Goal: Navigation & Orientation: Find specific page/section

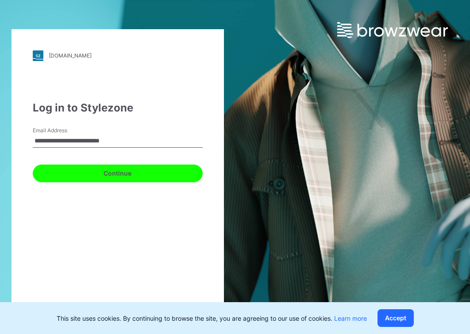
click at [112, 177] on button "Continue" at bounding box center [118, 174] width 170 height 18
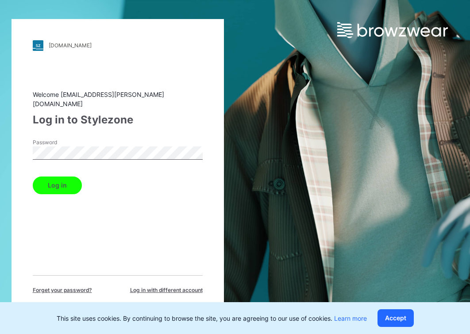
click at [42, 176] on button "Log in" at bounding box center [57, 185] width 49 height 18
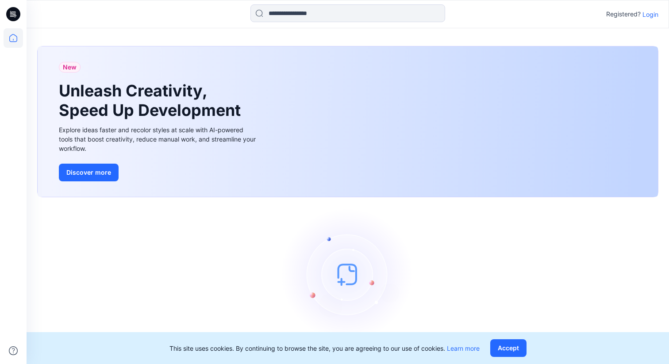
scroll to position [14, 0]
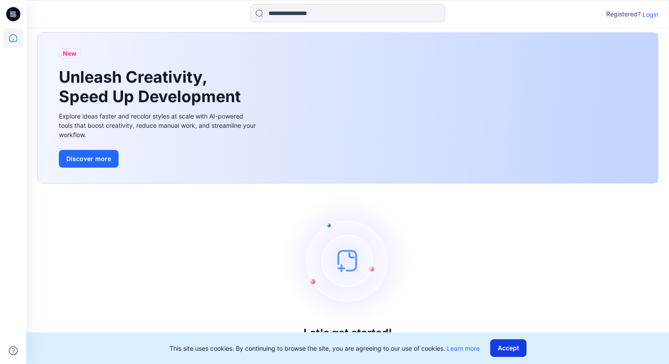
click at [469, 333] on button "Accept" at bounding box center [508, 348] width 36 height 18
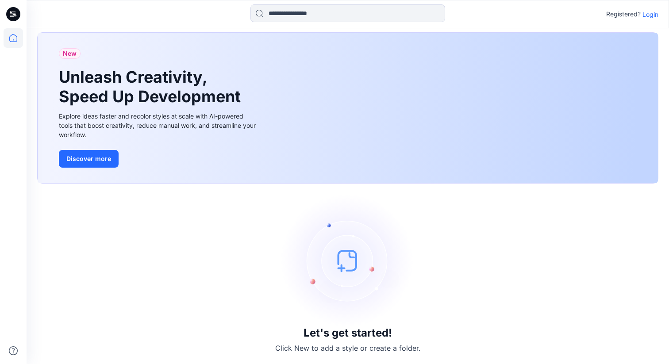
click at [469, 13] on p "Login" at bounding box center [650, 14] width 16 height 9
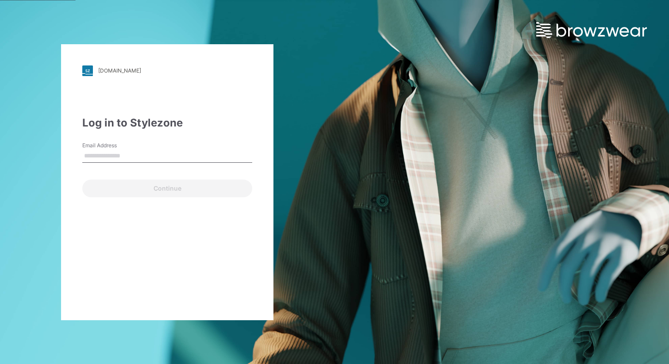
click at [121, 153] on input "Email Address" at bounding box center [167, 155] width 170 height 13
type input "**********"
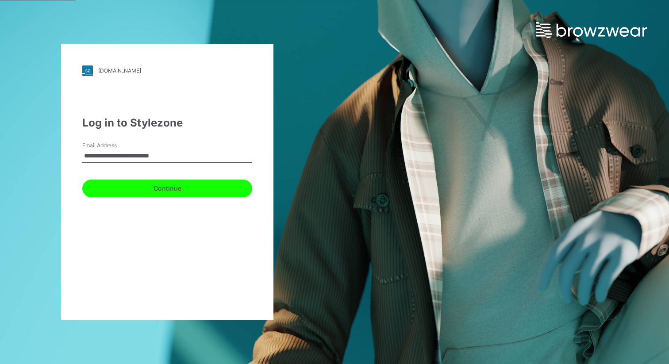
click at [147, 185] on button "Continue" at bounding box center [167, 189] width 170 height 18
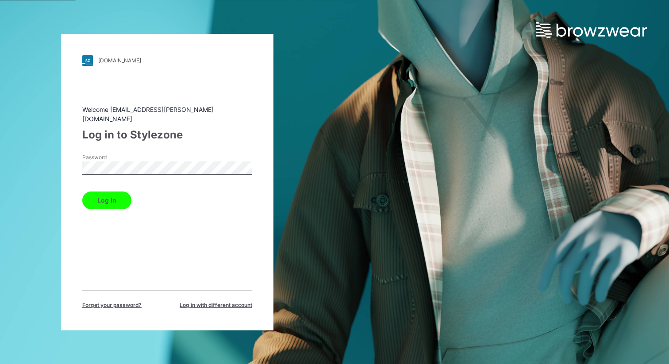
click at [106, 192] on button "Log in" at bounding box center [106, 200] width 49 height 18
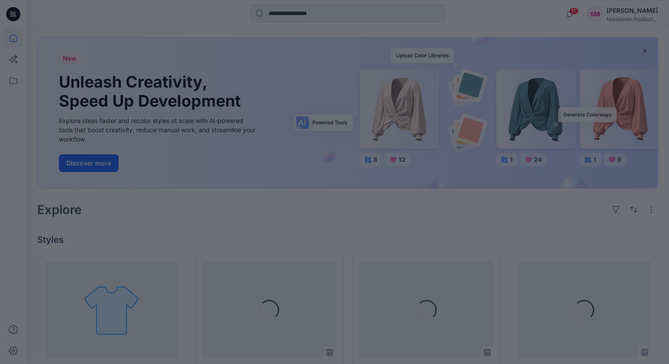
scroll to position [42, 0]
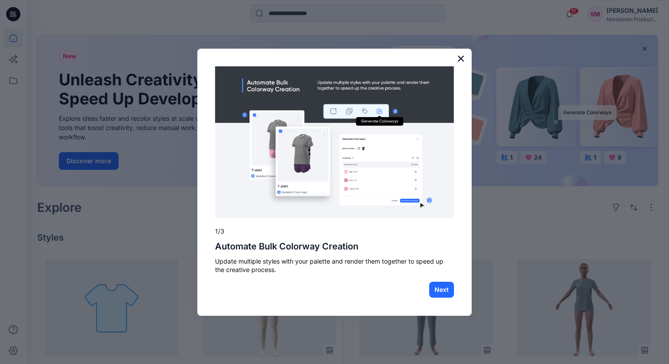
click at [458, 57] on button "×" at bounding box center [460, 58] width 8 height 14
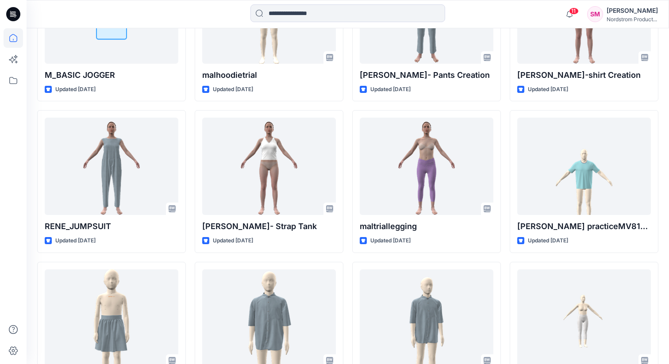
scroll to position [335, 0]
click at [14, 78] on icon at bounding box center [13, 80] width 19 height 19
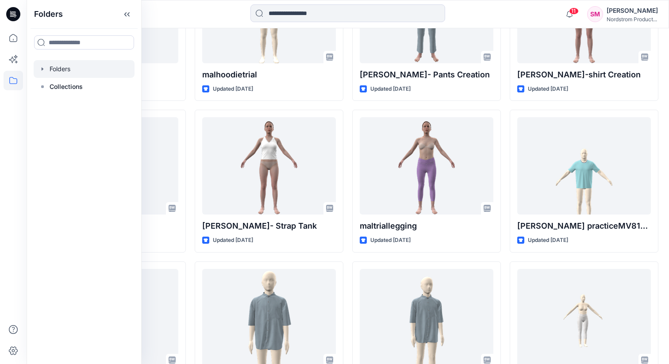
click at [65, 69] on div at bounding box center [84, 69] width 101 height 18
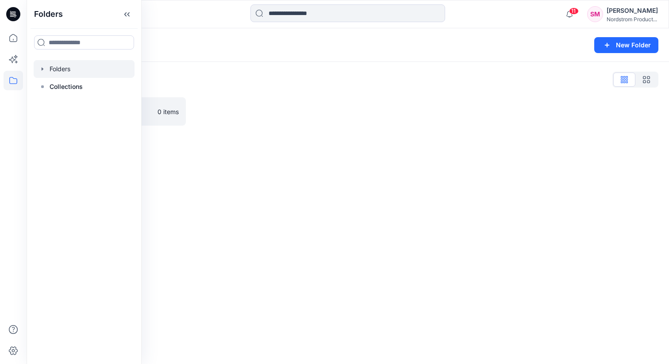
click at [42, 66] on icon "button" at bounding box center [42, 68] width 7 height 7
click at [52, 88] on icon "button" at bounding box center [51, 86] width 7 height 7
click at [49, 86] on icon "button" at bounding box center [51, 86] width 7 height 7
click at [69, 41] on input at bounding box center [85, 42] width 103 height 14
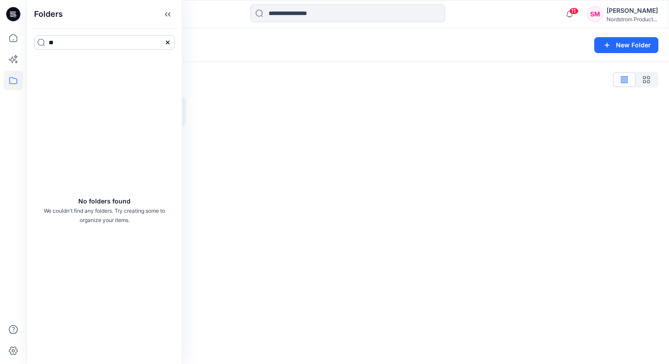
type input "*"
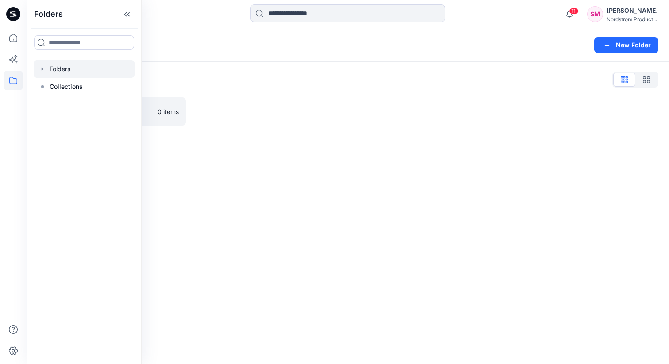
click at [44, 69] on icon "button" at bounding box center [42, 68] width 7 height 7
click at [53, 87] on icon "button" at bounding box center [51, 86] width 7 height 7
click at [73, 138] on p "TRAINING_JULY 2025" at bounding box center [99, 139] width 65 height 11
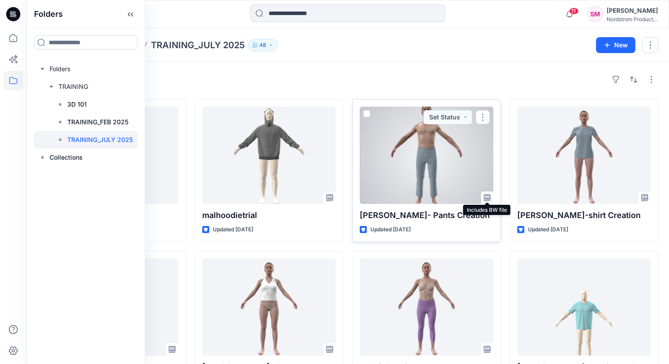
click at [469, 197] on icon at bounding box center [486, 197] width 7 height 7
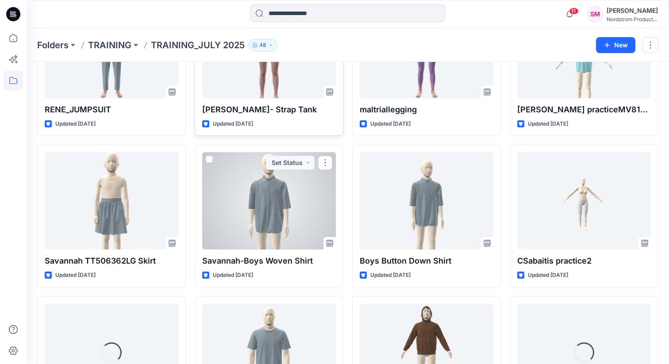
scroll to position [263, 0]
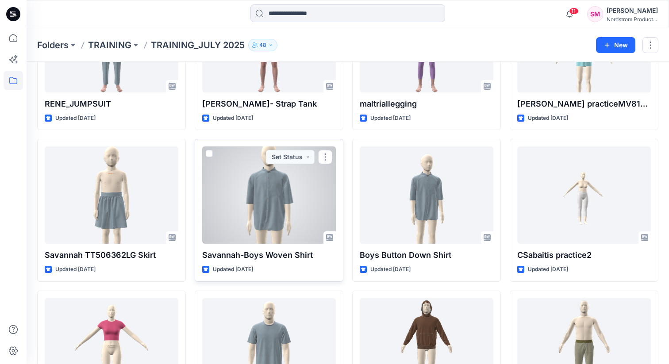
click at [228, 255] on p "Savannah-Boys Woven Shirt" at bounding box center [269, 255] width 134 height 12
click at [230, 253] on p "Savannah-Boys Woven Shirt" at bounding box center [269, 255] width 134 height 12
click at [244, 217] on div at bounding box center [269, 194] width 134 height 97
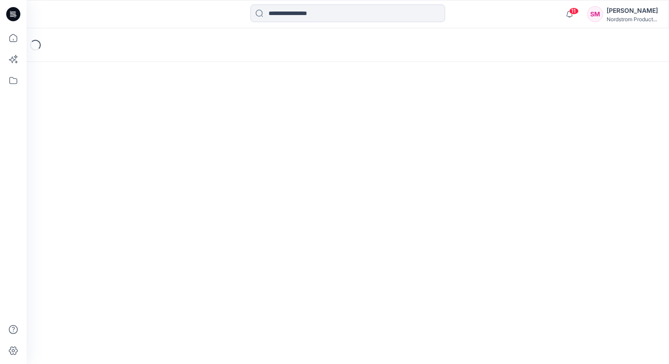
click at [244, 217] on div "Loading..." at bounding box center [348, 196] width 642 height 336
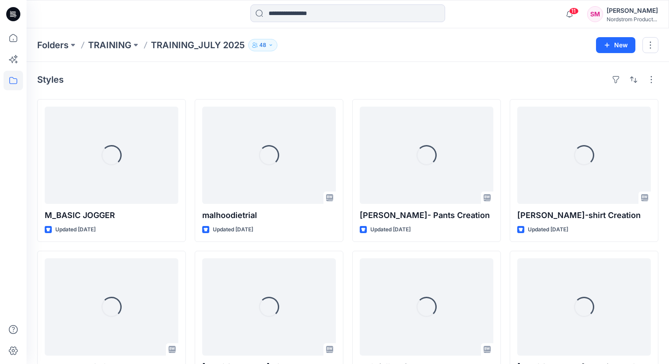
scroll to position [263, 0]
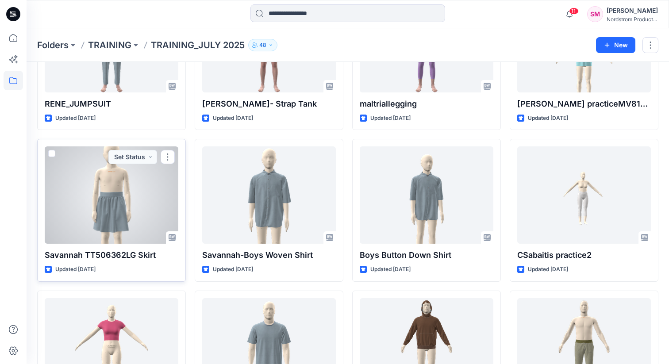
click at [97, 213] on div at bounding box center [112, 194] width 134 height 97
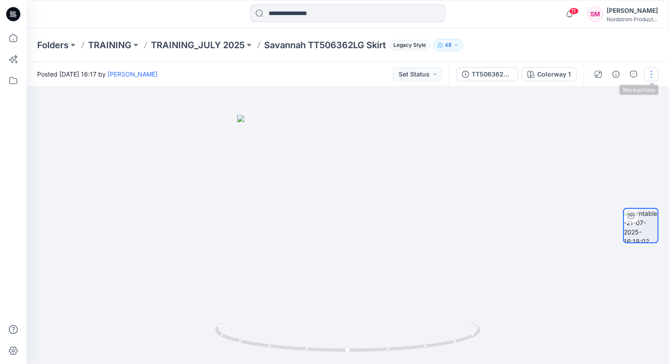
click at [469, 73] on button "button" at bounding box center [651, 74] width 14 height 14
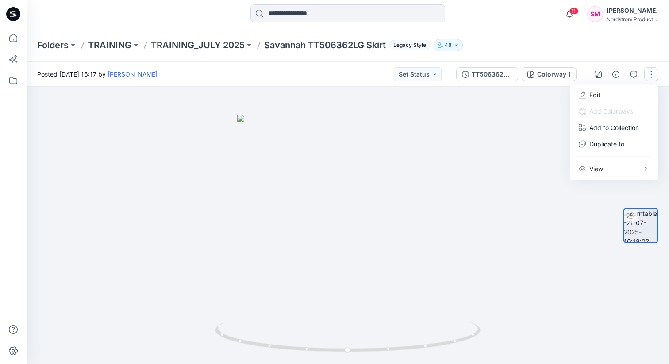
click at [469, 145] on div at bounding box center [348, 225] width 642 height 277
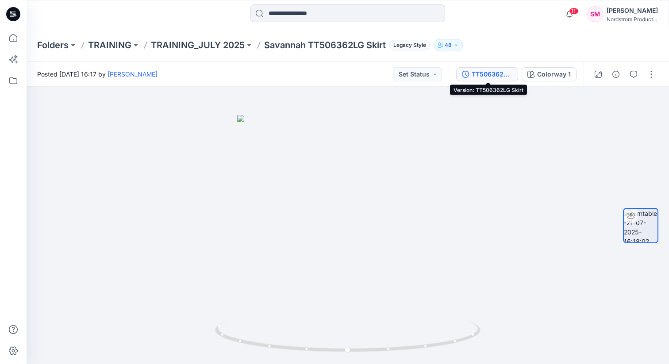
click at [469, 72] on div "TT506362LG Skirt" at bounding box center [491, 74] width 41 height 10
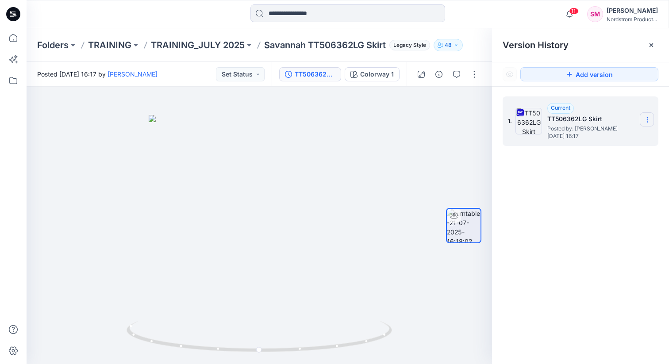
click at [469, 123] on icon at bounding box center [646, 119] width 7 height 7
click at [469, 139] on span "Download Source BW File" at bounding box center [602, 137] width 74 height 11
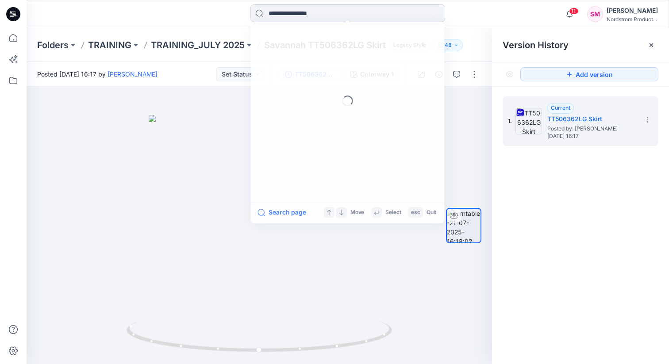
click at [297, 12] on input at bounding box center [347, 13] width 195 height 18
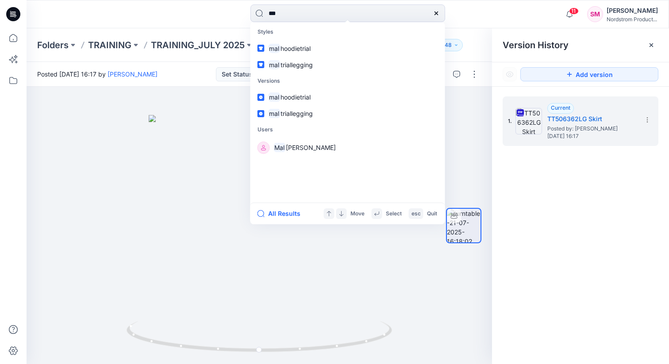
type input "**"
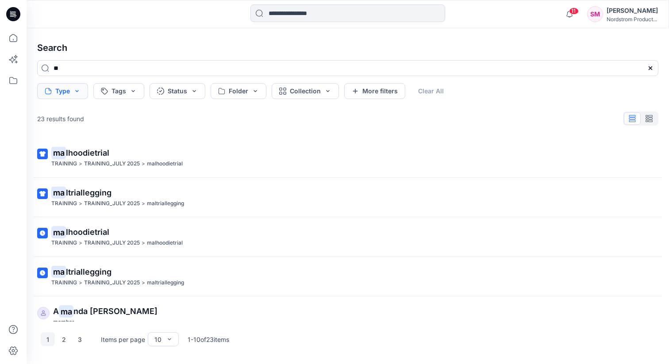
click at [70, 95] on button "Type" at bounding box center [62, 91] width 51 height 16
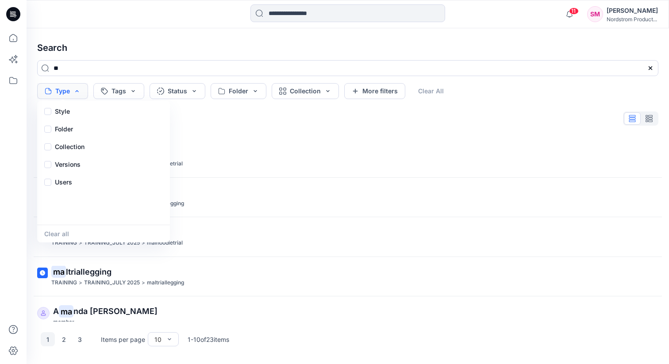
click at [71, 95] on button "Type" at bounding box center [62, 91] width 51 height 16
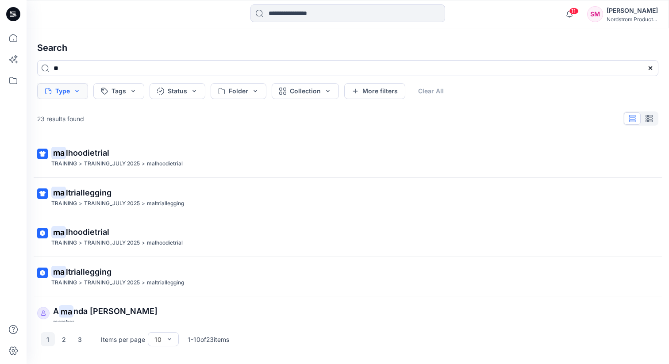
click at [83, 89] on button "Type" at bounding box center [62, 91] width 51 height 16
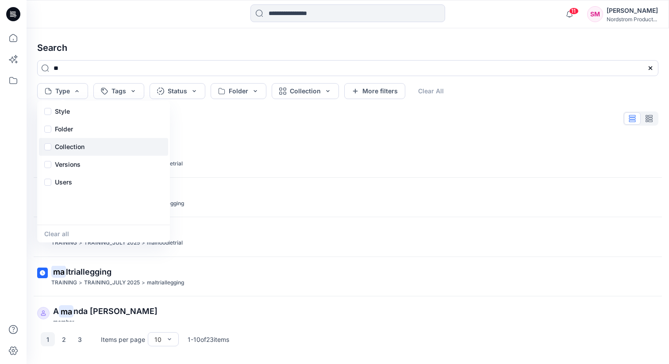
click at [73, 144] on p "Collection" at bounding box center [70, 147] width 30 height 11
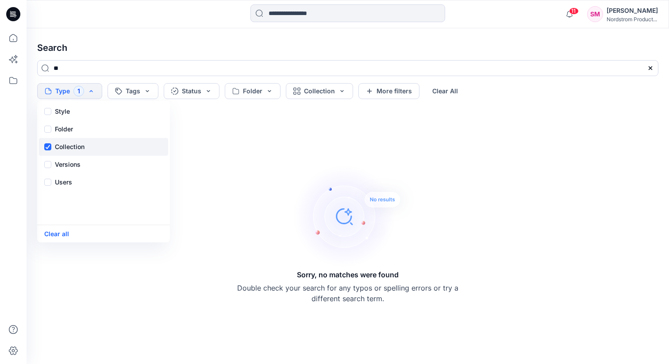
click at [73, 144] on p "Collection" at bounding box center [70, 147] width 30 height 11
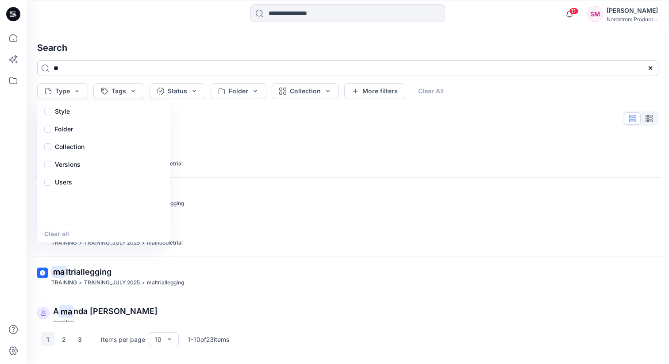
click at [84, 65] on input "**" at bounding box center [347, 68] width 621 height 16
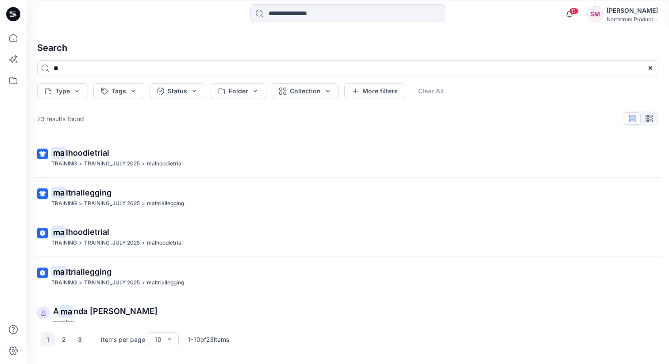
click at [469, 68] on icon at bounding box center [650, 68] width 4 height 4
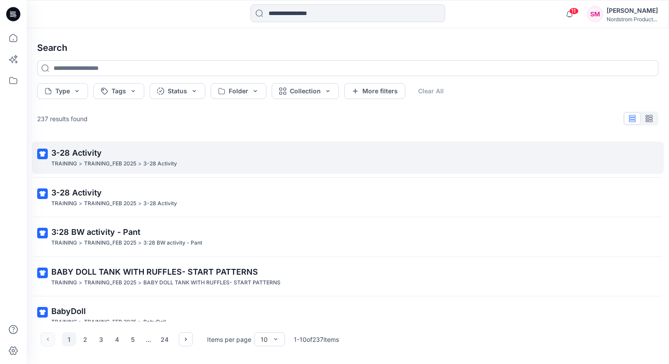
click at [126, 160] on p "TRAINING_FEB 2025" at bounding box center [110, 163] width 52 height 9
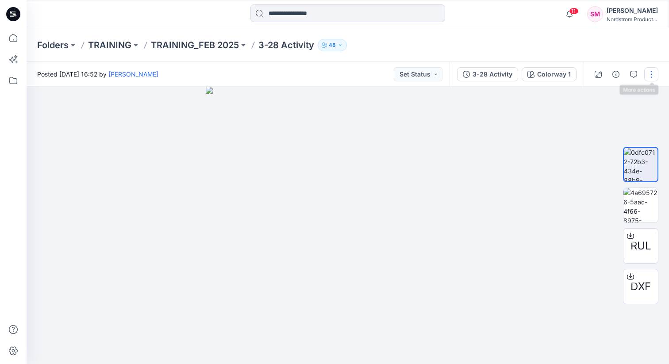
click at [469, 75] on button "button" at bounding box center [651, 74] width 14 height 14
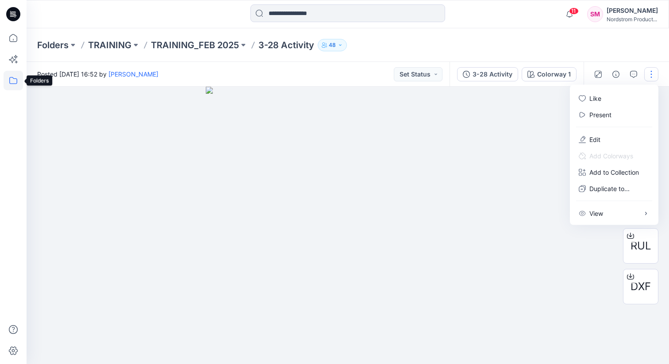
click at [5, 80] on icon at bounding box center [13, 80] width 19 height 19
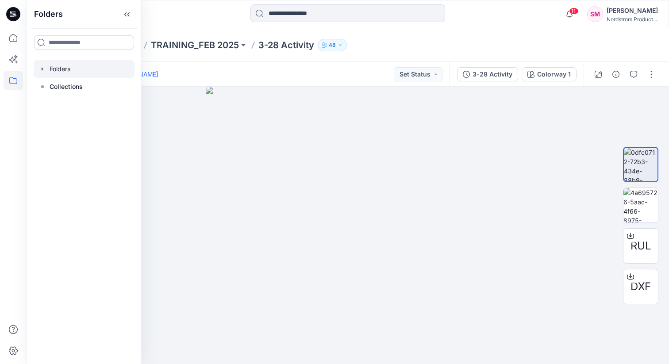
click at [42, 69] on icon "button" at bounding box center [43, 68] width 2 height 3
click at [48, 85] on icon "button" at bounding box center [51, 86] width 7 height 7
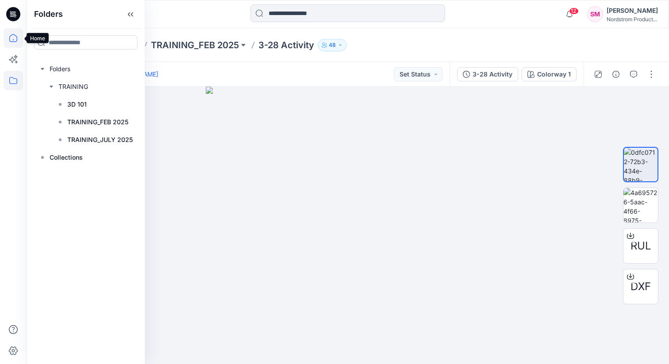
click at [8, 43] on icon at bounding box center [13, 37] width 19 height 19
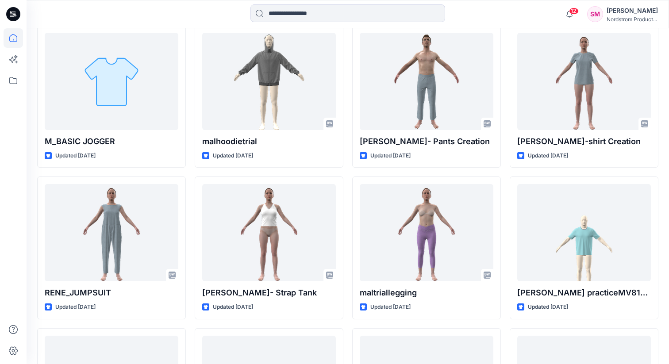
scroll to position [313, 0]
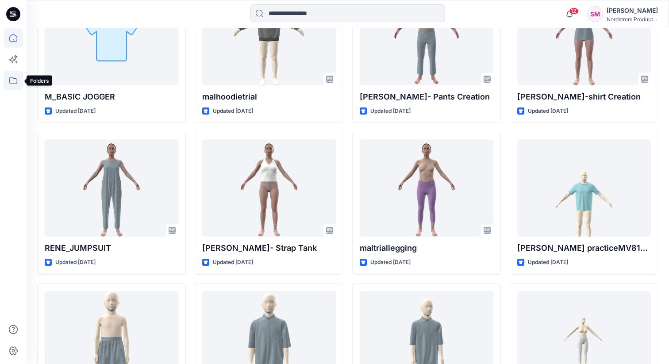
click at [14, 76] on icon at bounding box center [13, 80] width 19 height 19
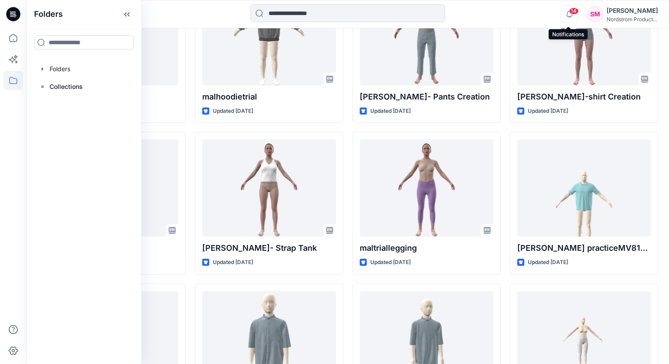
click at [469, 16] on icon "button" at bounding box center [569, 14] width 17 height 18
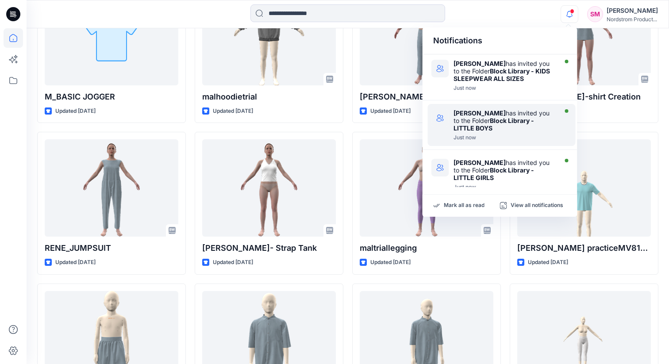
click at [469, 127] on div "Lizzie Jones has invited you to the Folder Block Library - LITTLE BOYS" at bounding box center [504, 120] width 102 height 23
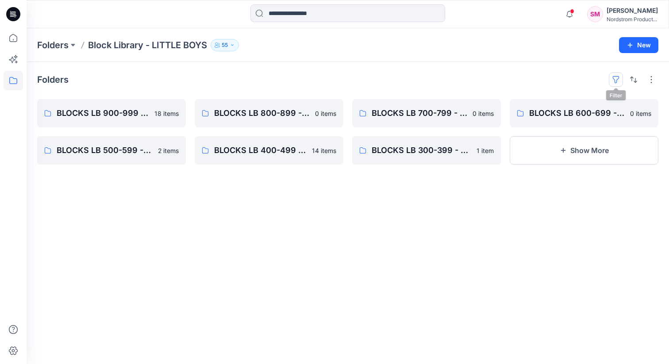
click at [469, 81] on button "button" at bounding box center [616, 80] width 14 height 14
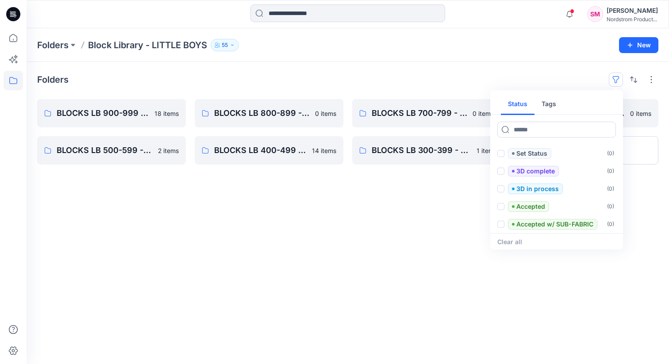
click at [469, 81] on button "button" at bounding box center [616, 80] width 14 height 14
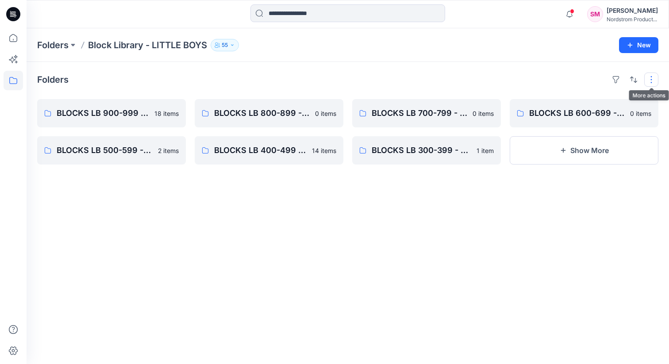
click at [469, 81] on button "button" at bounding box center [651, 80] width 14 height 14
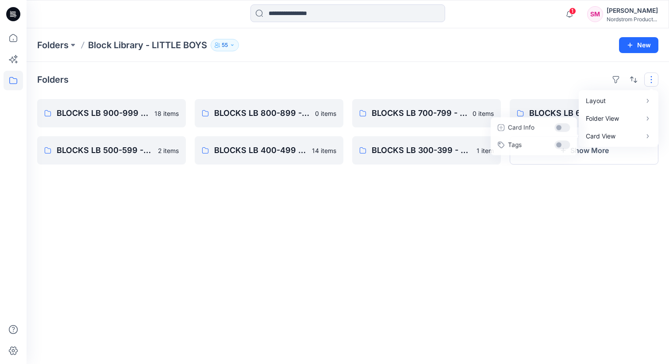
click at [469, 64] on div "Folders Layout Grid Large Grid Folder View Compact Card Card View Card Info Tag…" at bounding box center [348, 213] width 642 height 302
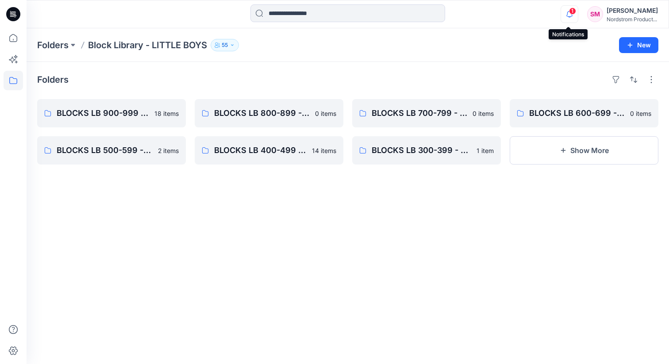
click at [469, 13] on icon "button" at bounding box center [569, 14] width 17 height 18
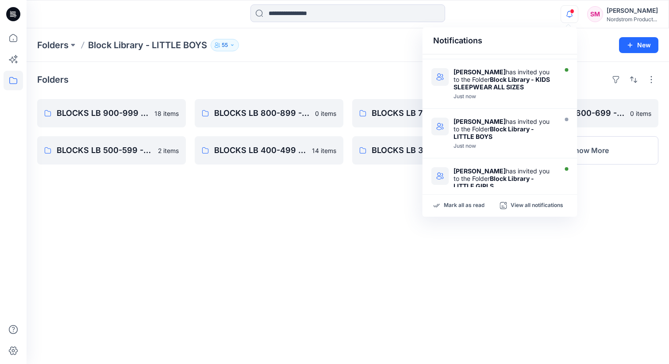
scroll to position [95, 0]
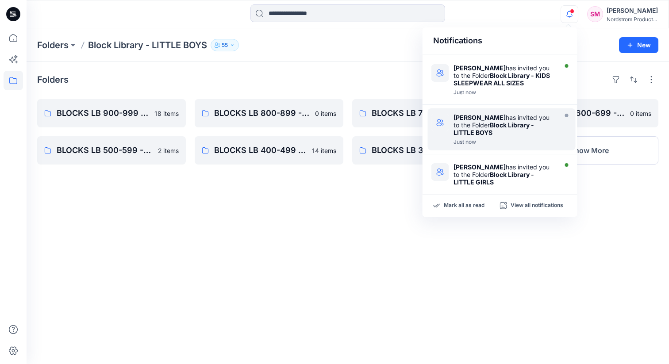
click at [469, 121] on strong "Block Library - LITTLE BOYS" at bounding box center [493, 128] width 80 height 15
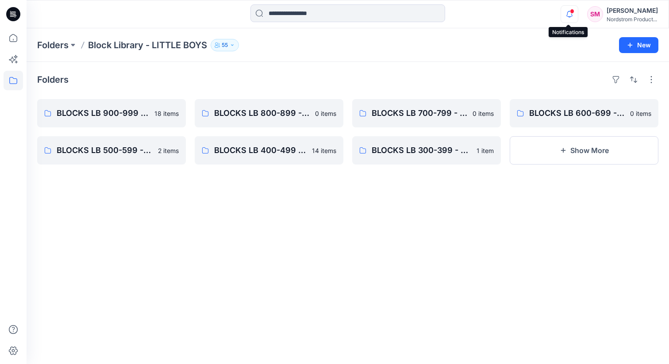
click at [469, 18] on icon "button" at bounding box center [569, 14] width 17 height 18
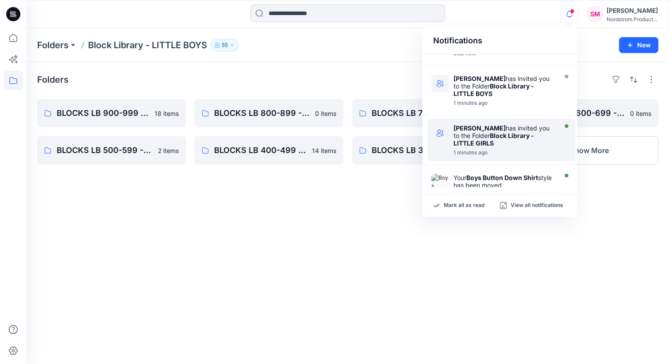
scroll to position [136, 0]
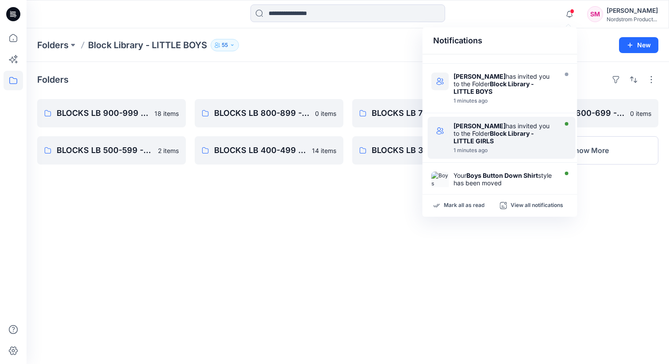
click at [469, 132] on div "Lizzie Jones has invited you to the Folder Block Library - LITTLE GIRLS" at bounding box center [504, 133] width 102 height 23
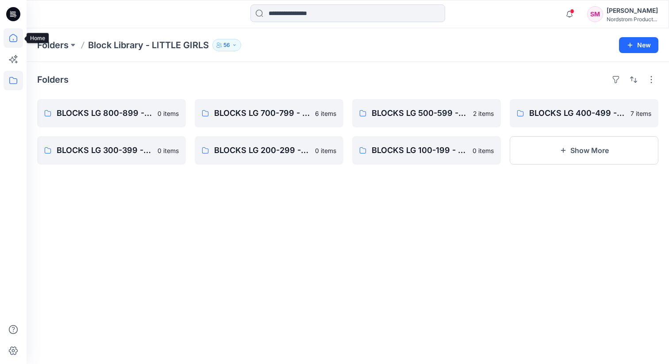
click at [8, 37] on icon at bounding box center [13, 37] width 19 height 19
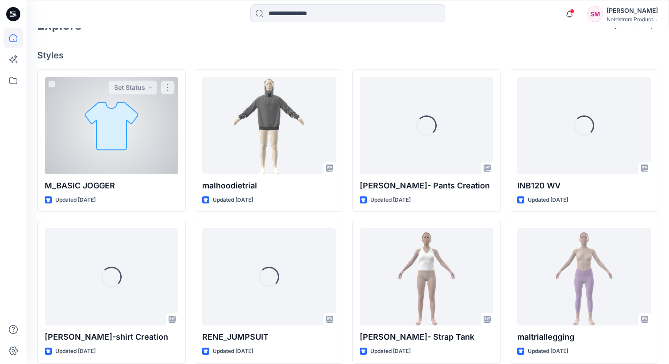
scroll to position [253, 0]
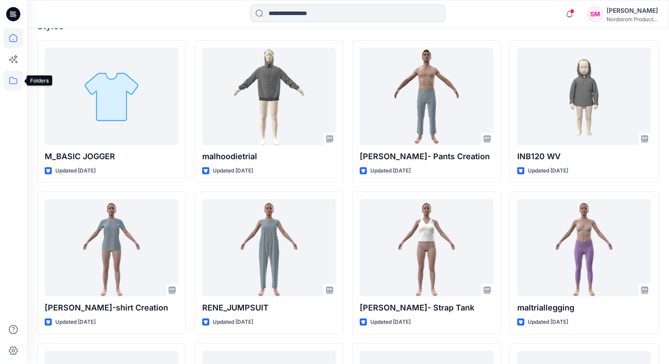
click at [16, 77] on icon at bounding box center [13, 80] width 19 height 19
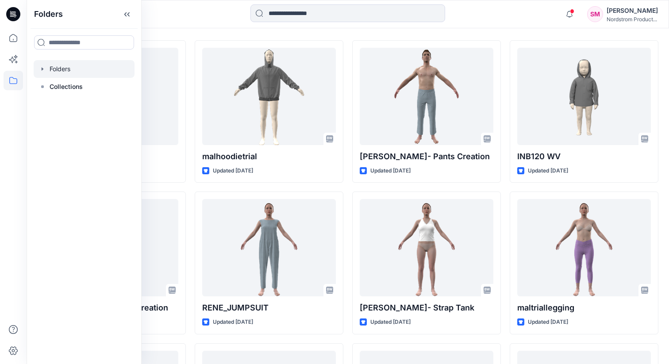
click at [44, 70] on icon "button" at bounding box center [42, 68] width 7 height 7
click at [43, 103] on icon at bounding box center [42, 104] width 7 height 7
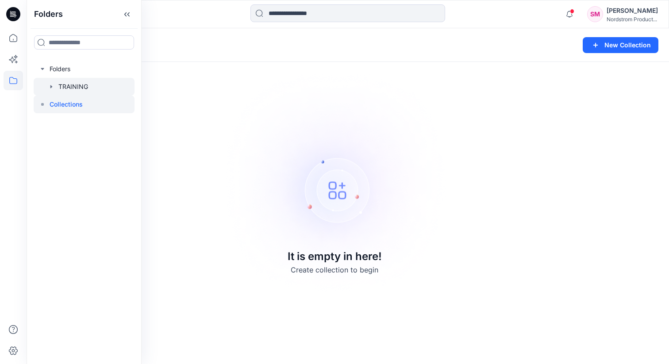
click at [55, 82] on div at bounding box center [84, 87] width 101 height 18
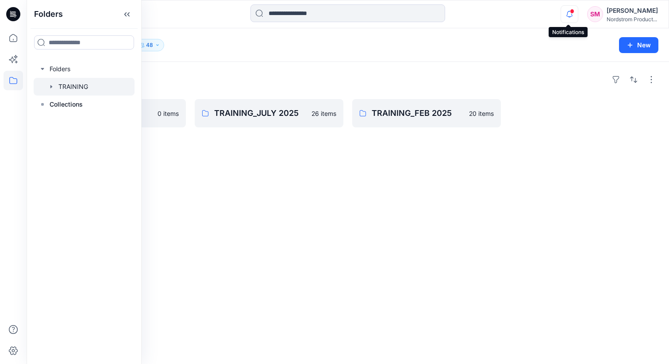
click at [469, 8] on icon "button" at bounding box center [569, 14] width 17 height 18
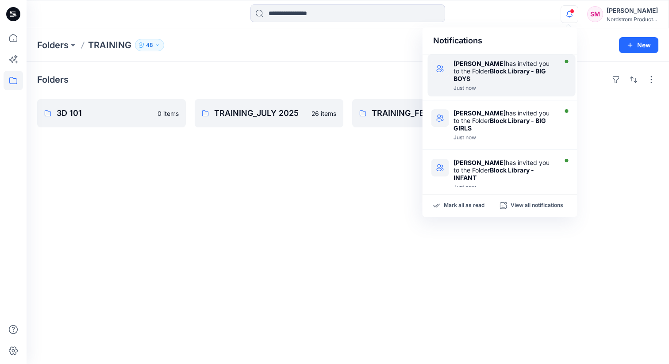
click at [469, 76] on div "Lizzie Jones has invited you to the Folder Block Library - BIG BOYS" at bounding box center [504, 71] width 102 height 23
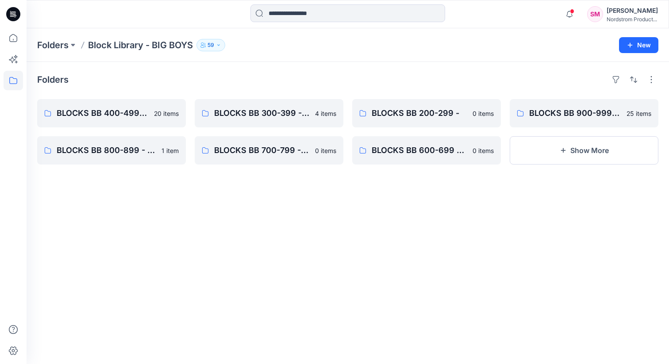
click at [221, 43] on icon "button" at bounding box center [218, 44] width 5 height 5
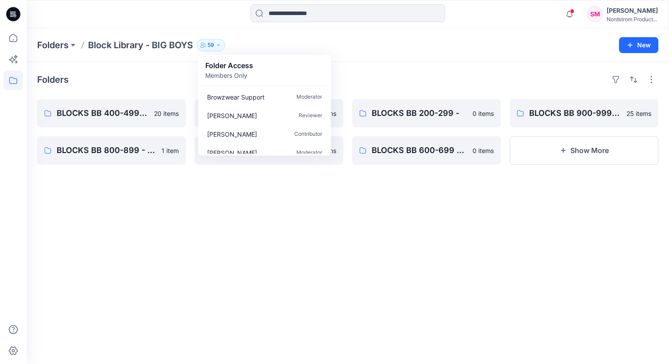
click at [256, 40] on div "Folders Block Library - BIG BOYS 59 Folder Access Members Only Browzwear Suppor…" at bounding box center [313, 45] width 552 height 12
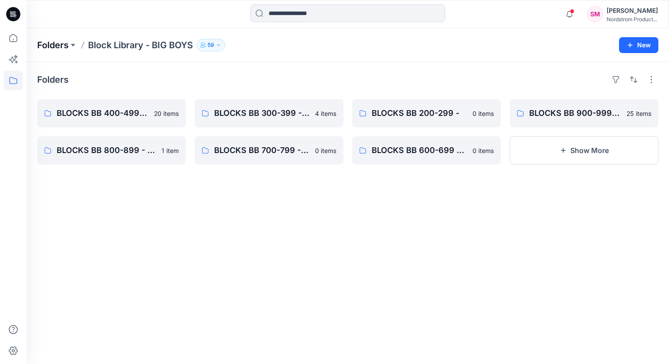
click at [66, 43] on p "Folders" at bounding box center [52, 45] width 31 height 12
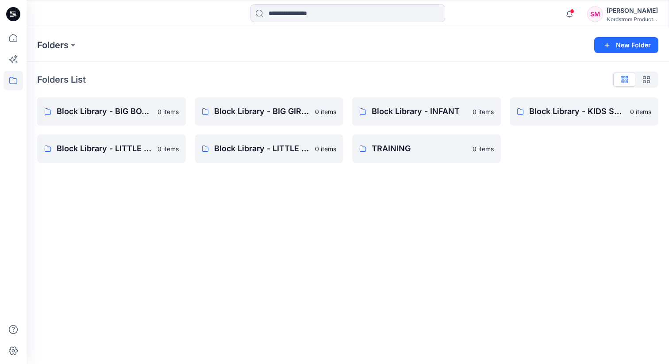
click at [66, 43] on p "Folders" at bounding box center [52, 45] width 31 height 12
click at [75, 46] on button at bounding box center [73, 45] width 9 height 12
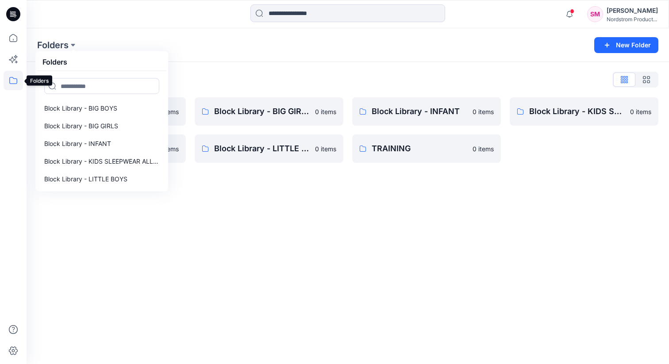
click at [15, 77] on icon at bounding box center [13, 80] width 19 height 19
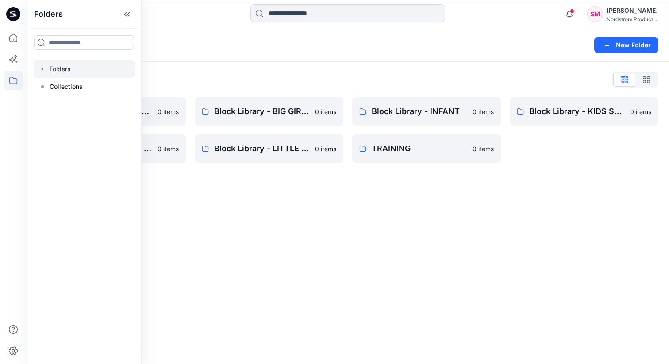
click at [42, 68] on icon "button" at bounding box center [43, 68] width 2 height 3
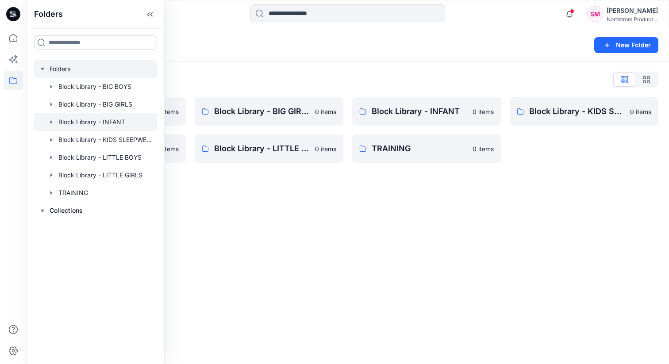
click at [69, 115] on div at bounding box center [96, 122] width 124 height 18
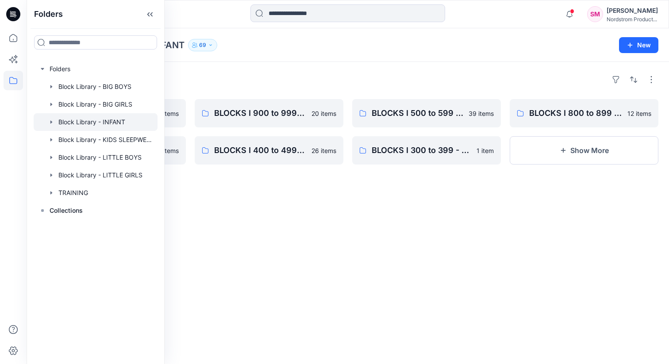
click at [469, 13] on div "SM" at bounding box center [595, 14] width 16 height 16
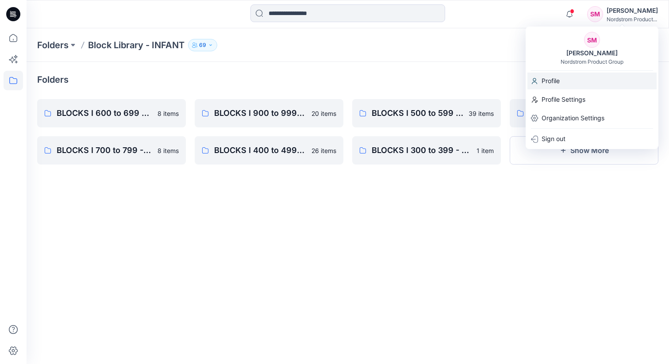
click at [469, 83] on p "Profile" at bounding box center [550, 81] width 18 height 17
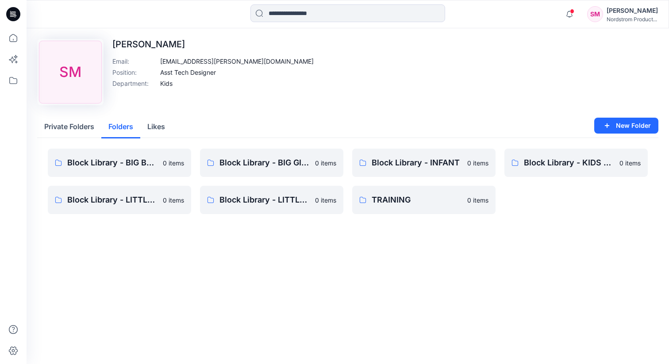
click at [126, 132] on button "Folders" at bounding box center [120, 127] width 39 height 23
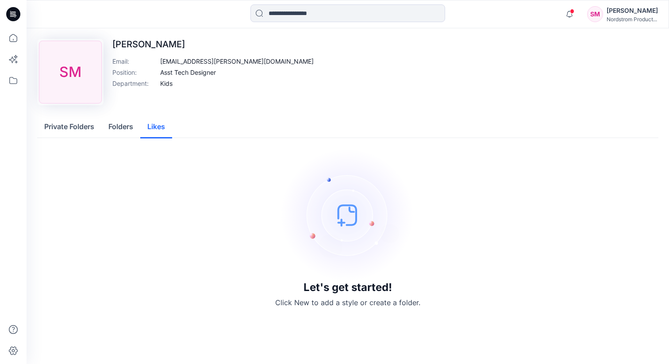
click at [149, 126] on button "Likes" at bounding box center [156, 127] width 32 height 23
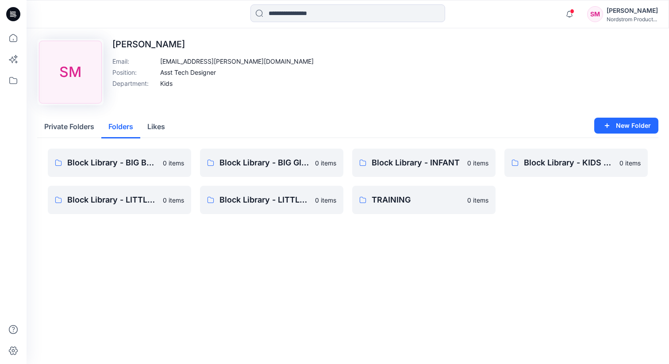
click at [122, 133] on button "Folders" at bounding box center [120, 127] width 39 height 23
click at [80, 132] on button "Private Folders" at bounding box center [69, 127] width 64 height 23
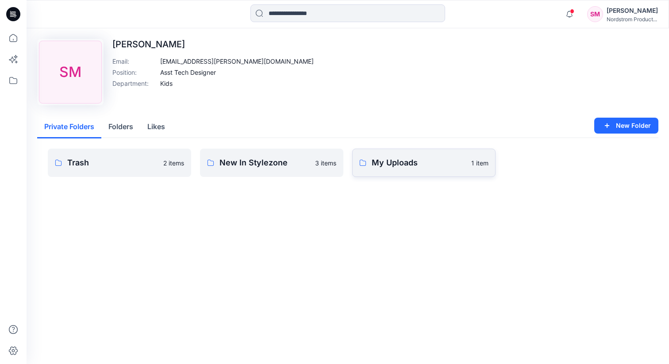
click at [392, 172] on link "My Uploads 1 item" at bounding box center [423, 163] width 143 height 28
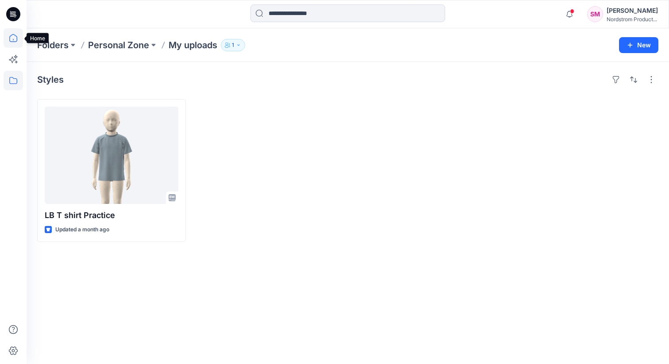
click at [14, 32] on icon at bounding box center [13, 37] width 19 height 19
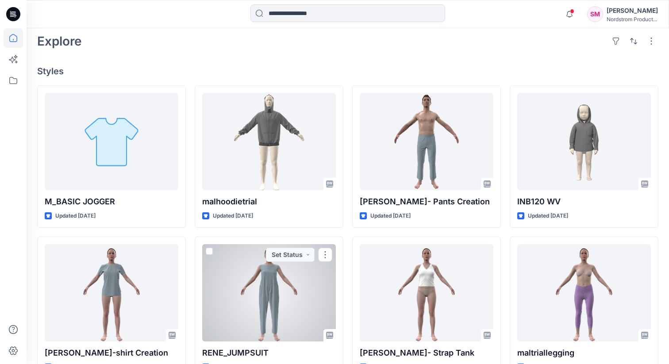
scroll to position [209, 0]
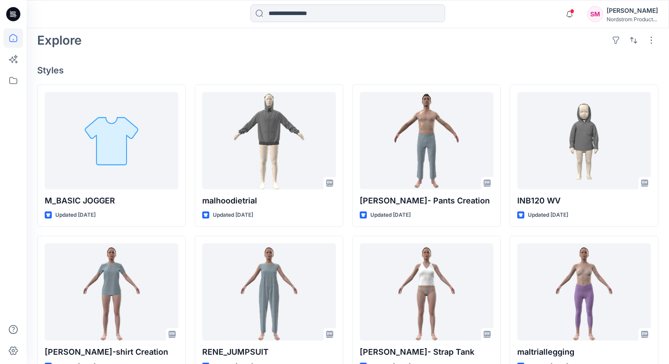
click at [469, 10] on div "SM" at bounding box center [595, 14] width 16 height 16
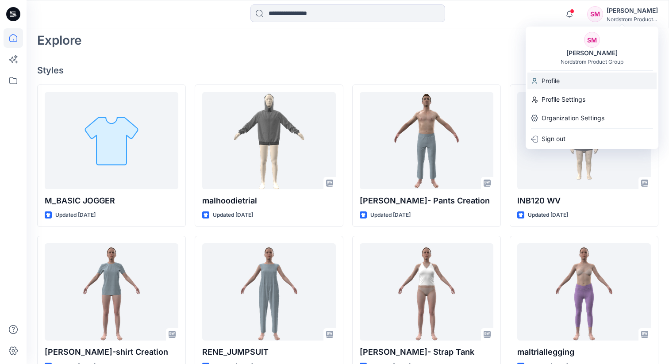
click at [469, 79] on p "Profile" at bounding box center [550, 81] width 18 height 17
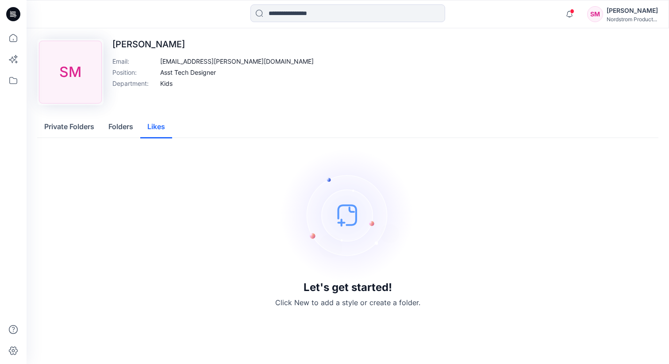
click at [157, 129] on button "Likes" at bounding box center [156, 127] width 32 height 23
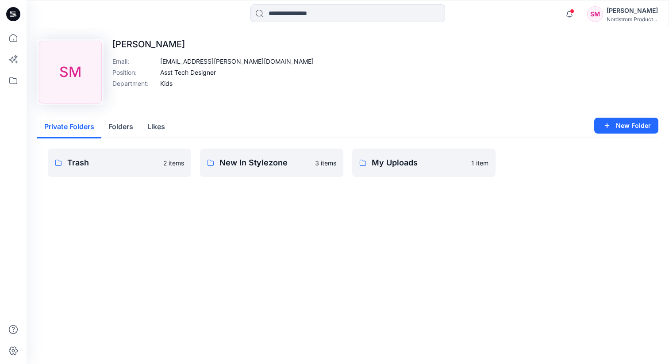
click at [71, 126] on button "Private Folders" at bounding box center [69, 127] width 64 height 23
click at [13, 47] on icon at bounding box center [13, 37] width 19 height 19
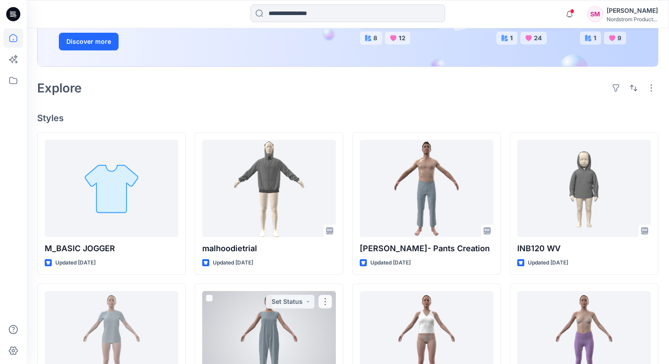
scroll to position [165, 0]
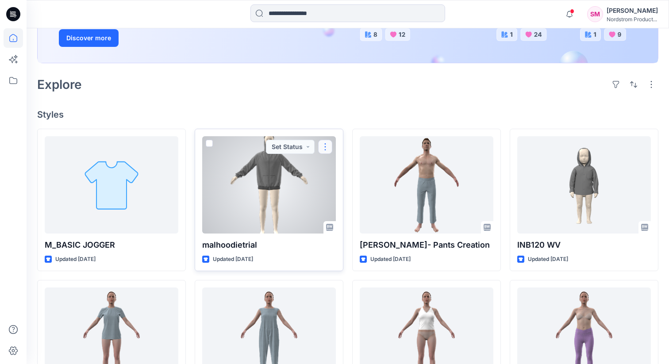
click at [324, 152] on button "button" at bounding box center [325, 147] width 14 height 14
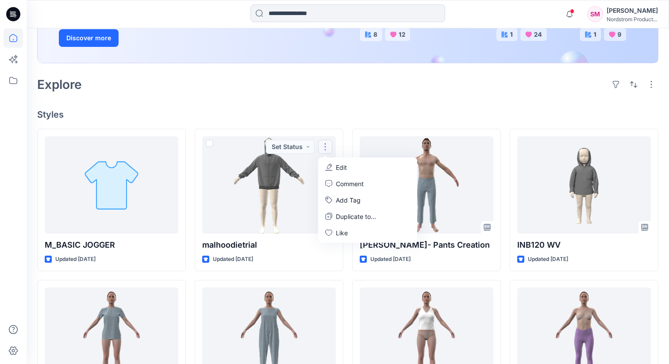
click at [310, 91] on div "Explore" at bounding box center [347, 84] width 621 height 21
